Goal: Task Accomplishment & Management: Complete application form

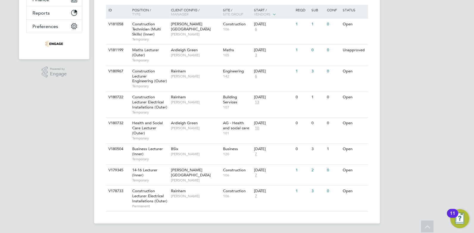
scroll to position [108, 0]
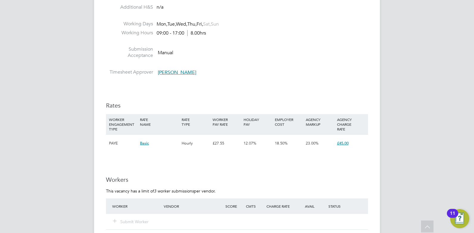
scroll to position [975, 0]
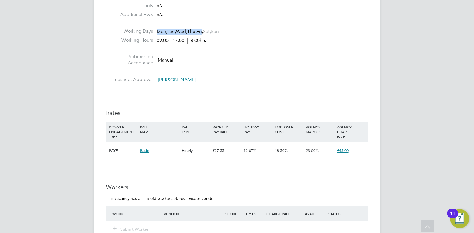
drag, startPoint x: 156, startPoint y: 33, endPoint x: 208, endPoint y: 33, distance: 52.1
click at [208, 33] on li "Working Days Mon, Tue, Wed, Thu, Fri, Sat, Sun" at bounding box center [237, 32] width 262 height 9
drag, startPoint x: 208, startPoint y: 33, endPoint x: 207, endPoint y: 49, distance: 15.5
click at [208, 49] on li at bounding box center [237, 50] width 262 height 8
drag, startPoint x: 209, startPoint y: 41, endPoint x: 192, endPoint y: 42, distance: 17.0
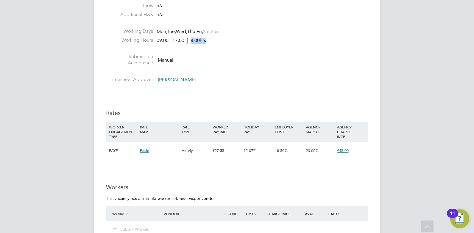
click at [192, 42] on li "Working Hours 09:00 - 17:00 8.00hrs" at bounding box center [237, 41] width 262 height 9
drag, startPoint x: 192, startPoint y: 42, endPoint x: 219, endPoint y: 46, distance: 27.8
click at [219, 46] on li at bounding box center [237, 50] width 262 height 8
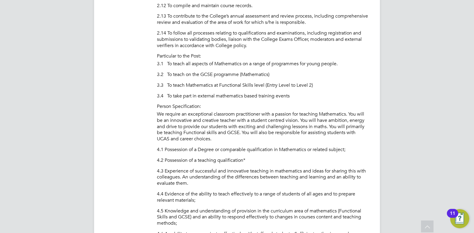
scroll to position [491, 0]
